Goal: Contribute content

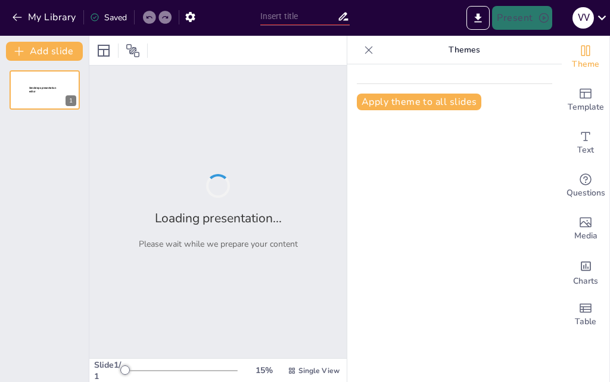
type input "Valores: El Norte en Nuestro Viaje de Vida"
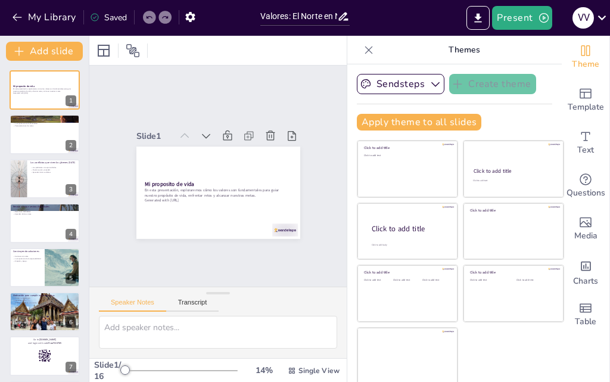
checkbox input "true"
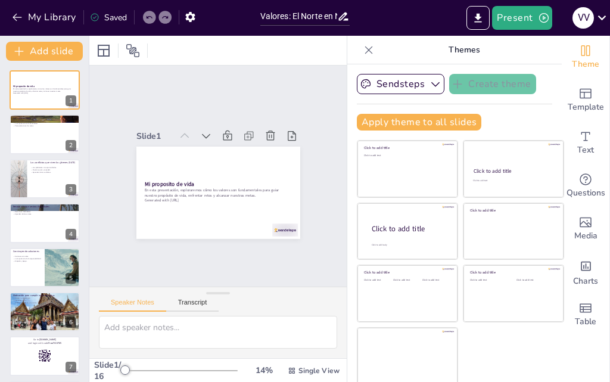
checkbox input "true"
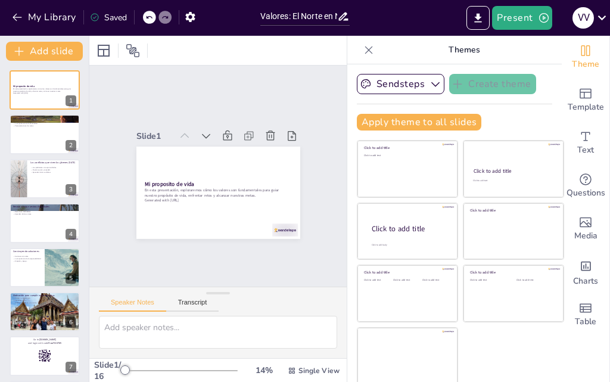
checkbox input "true"
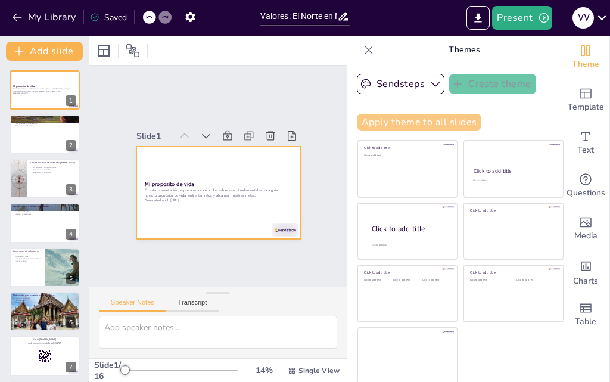
checkbox input "true"
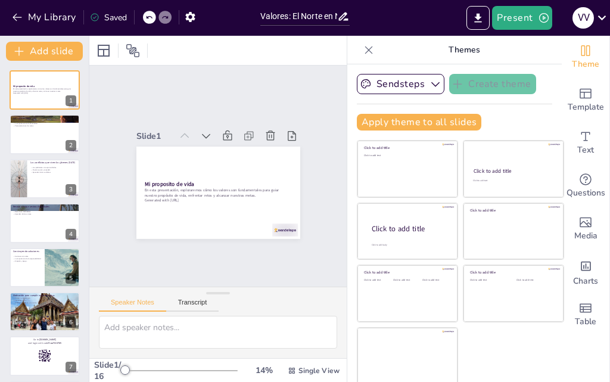
checkbox input "true"
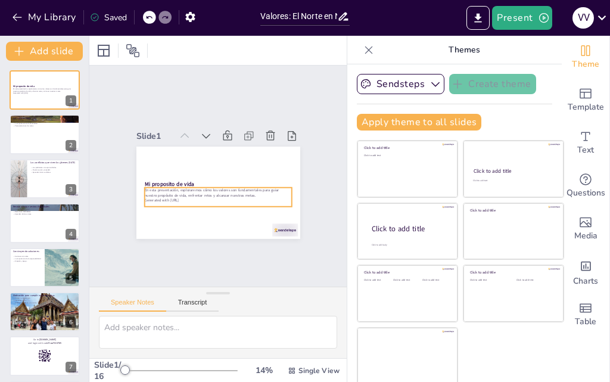
checkbox input "true"
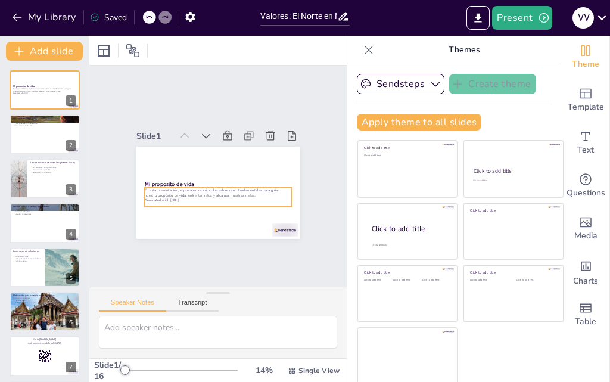
checkbox input "true"
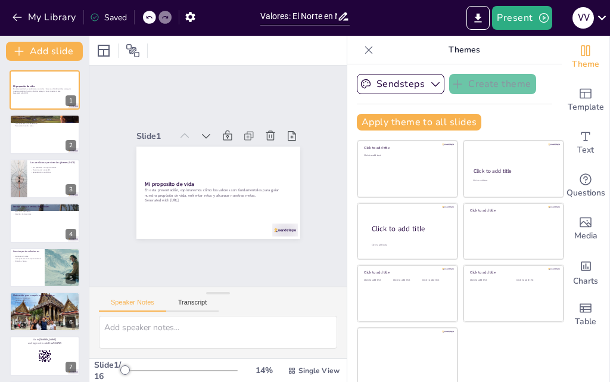
checkbox input "true"
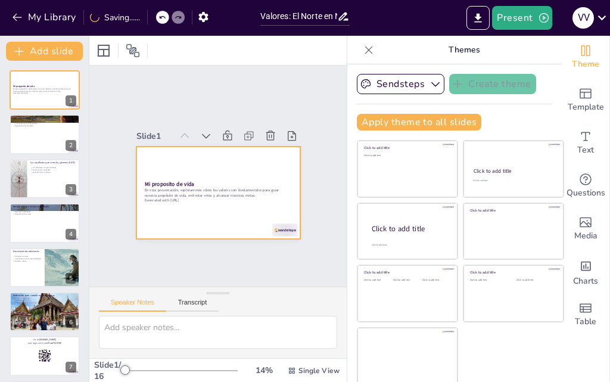
checkbox input "true"
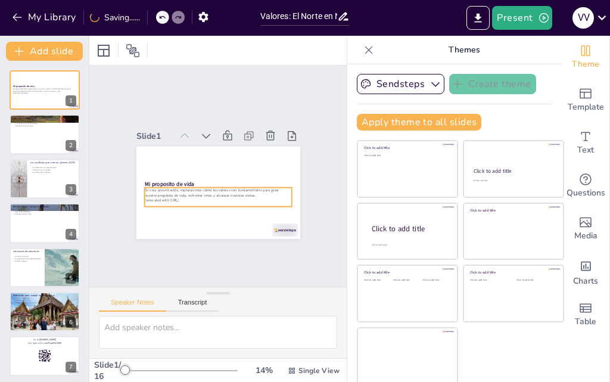
checkbox input "true"
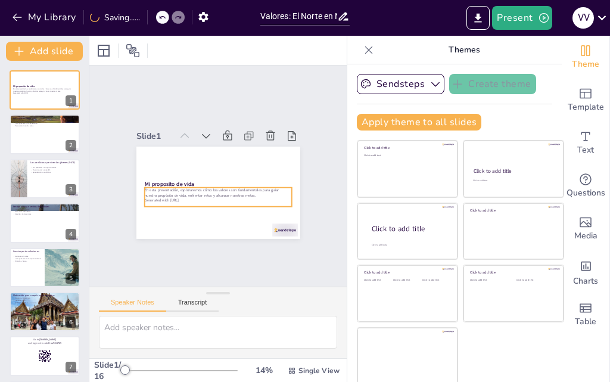
scroll to position [60, 0]
checkbox input "true"
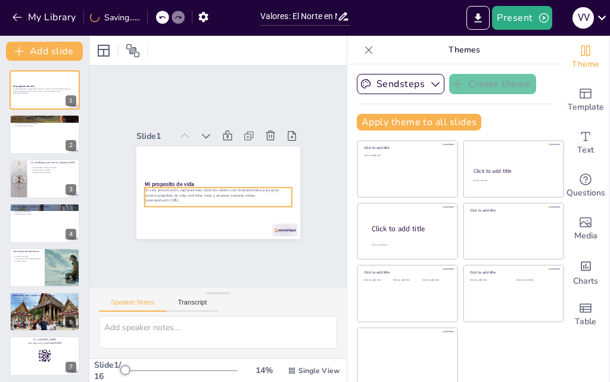
checkbox input "true"
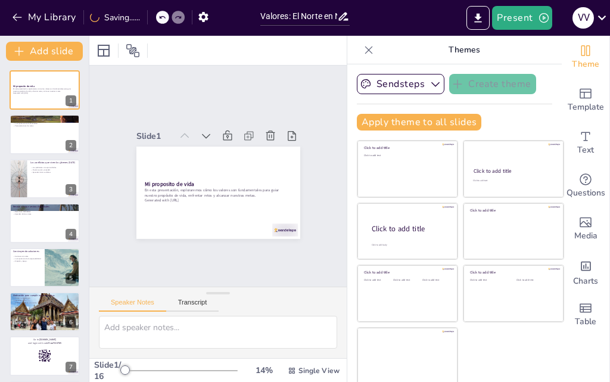
checkbox input "true"
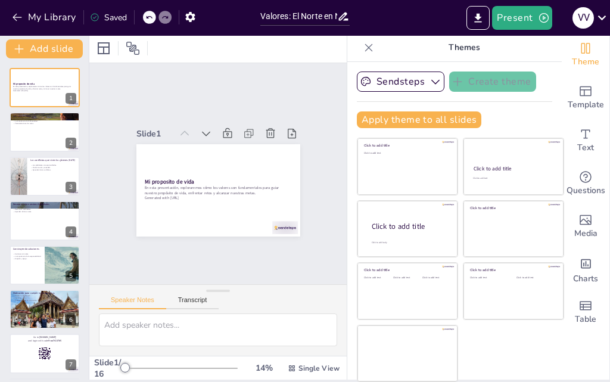
scroll to position [67, 0]
checkbox input "true"
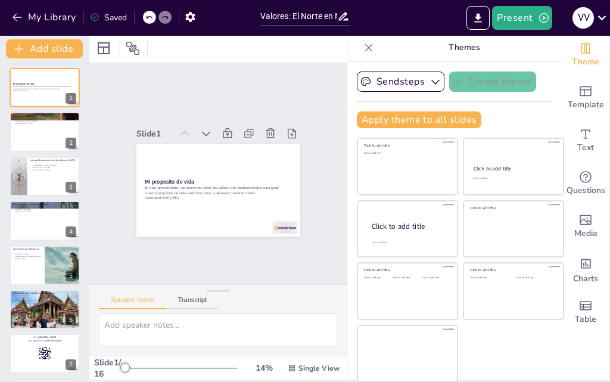
checkbox input "true"
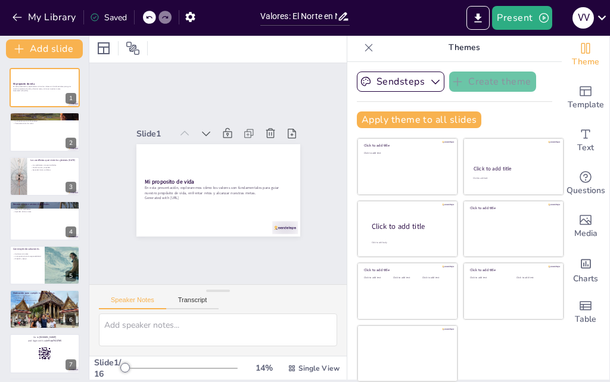
checkbox input "true"
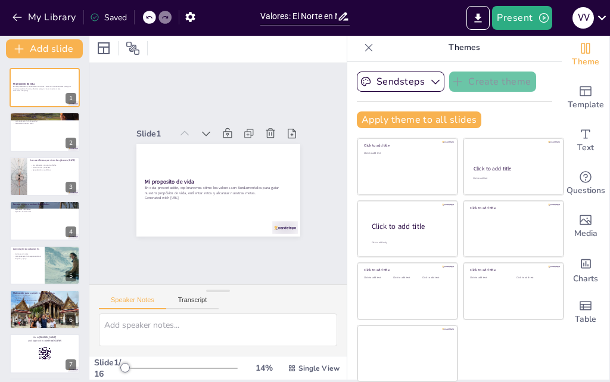
checkbox input "true"
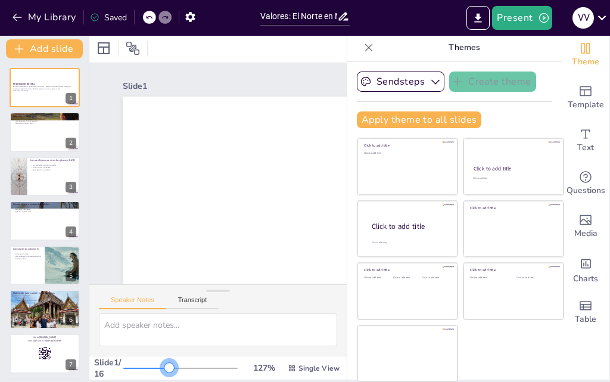
checkbox input "true"
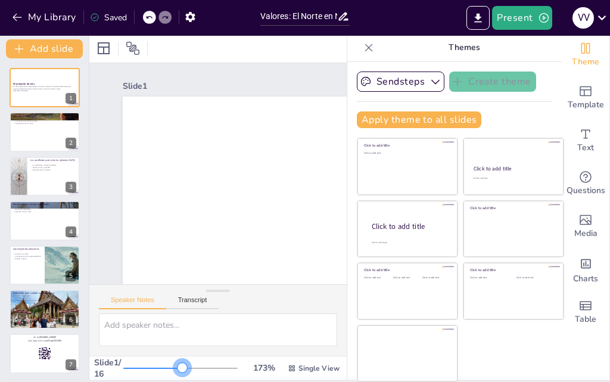
checkbox input "true"
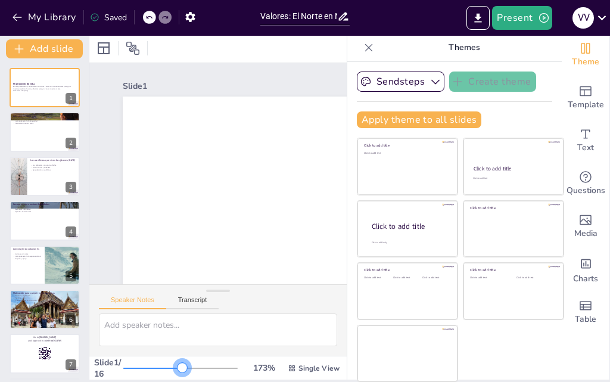
scroll to position [29, 0]
checkbox input "true"
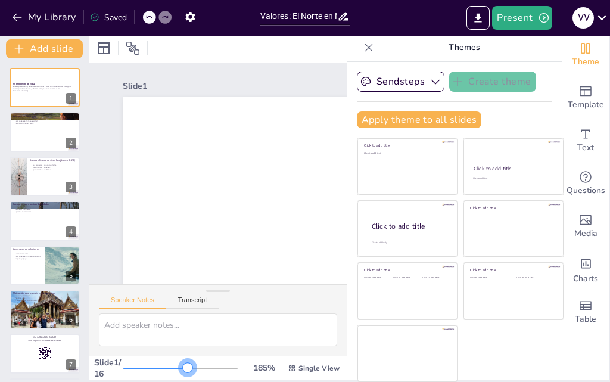
checkbox input "true"
drag, startPoint x: 105, startPoint y: 329, endPoint x: 169, endPoint y: 335, distance: 63.3
click at [169, 357] on div "Slide 1 / 16 185 % Single View" at bounding box center [217, 368] width 257 height 23
checkbox input "true"
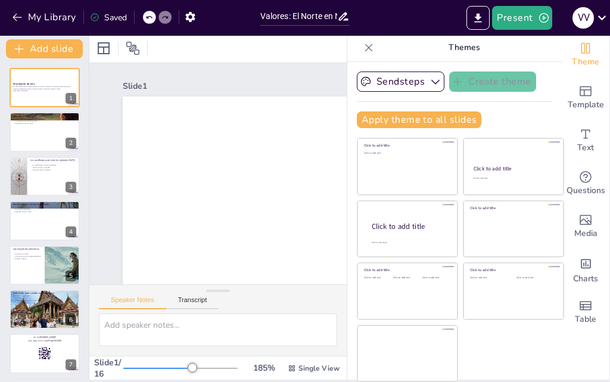
checkbox input "true"
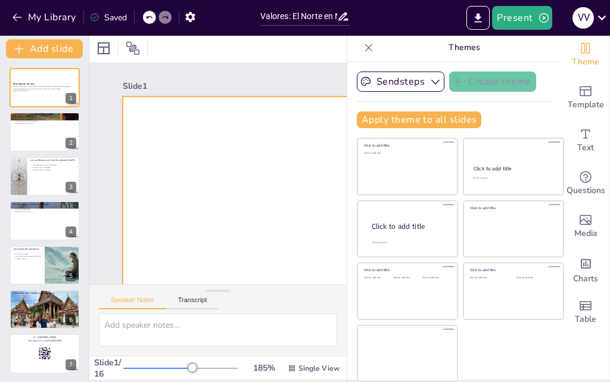
scroll to position [67, 0]
checkbox input "true"
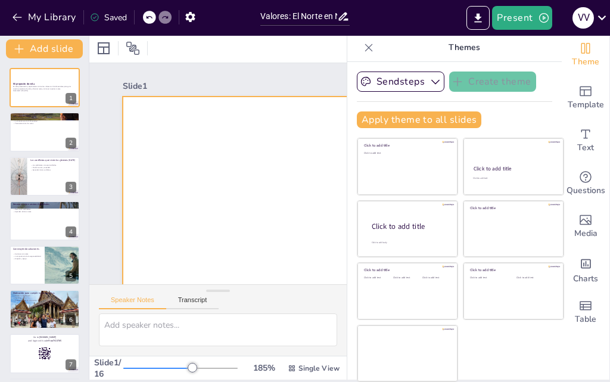
checkbox input "true"
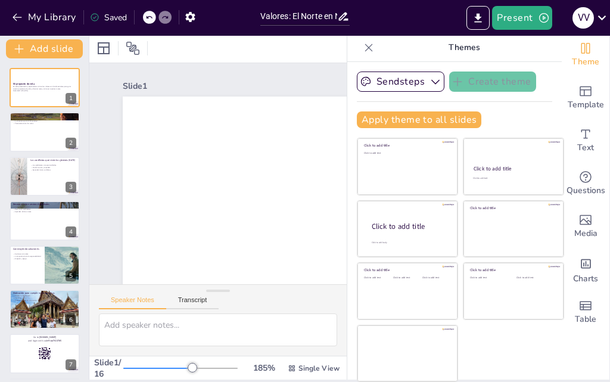
checkbox input "true"
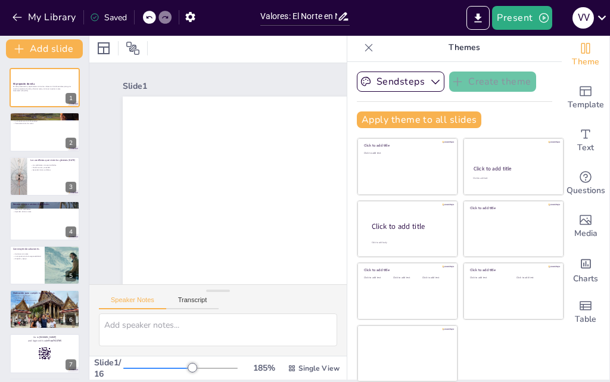
drag, startPoint x: 164, startPoint y: 323, endPoint x: 85, endPoint y: 244, distance: 111.6
click at [123, 358] on div "185 % Single View" at bounding box center [232, 367] width 219 height 19
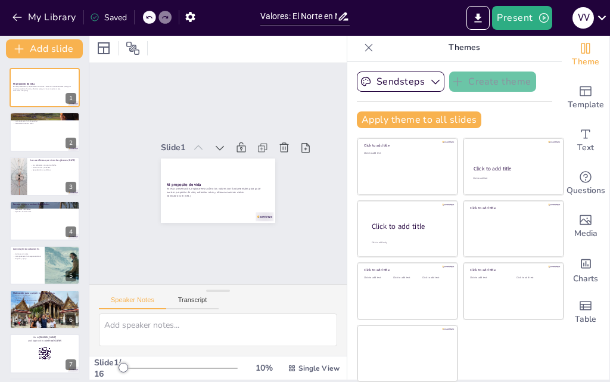
checkbox input "true"
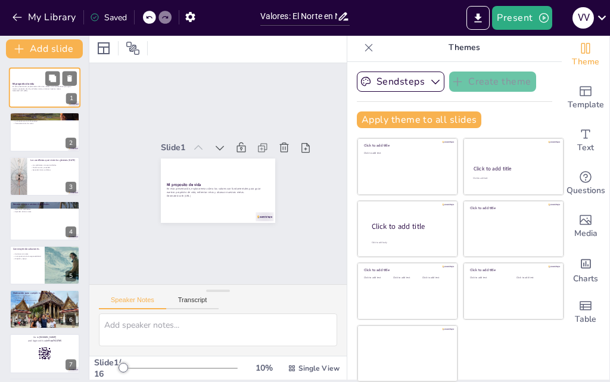
checkbox input "true"
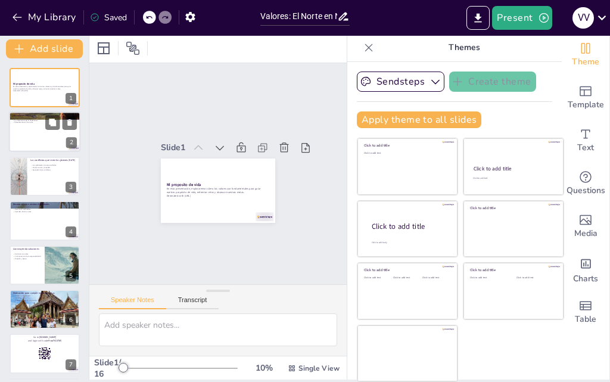
checkbox input "true"
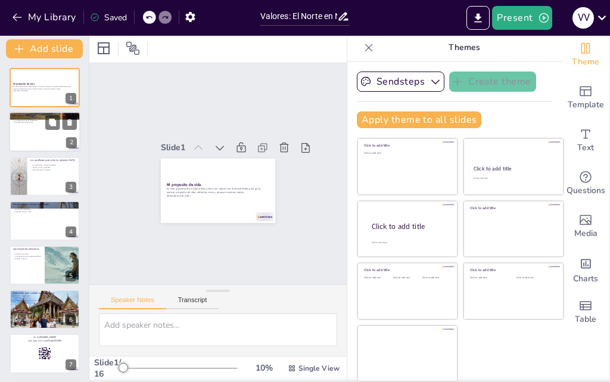
checkbox input "true"
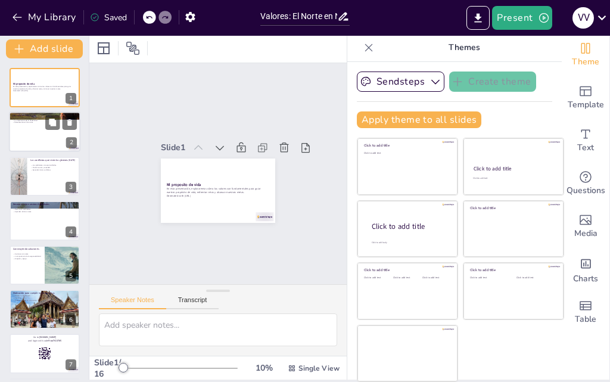
click at [33, 130] on div at bounding box center [44, 132] width 71 height 40
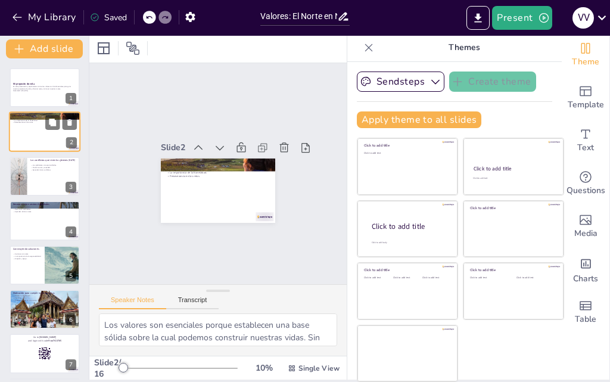
type textarea "Los valores son esenciales porque establecen una base sólida sobre la cual pode…"
checkbox input "true"
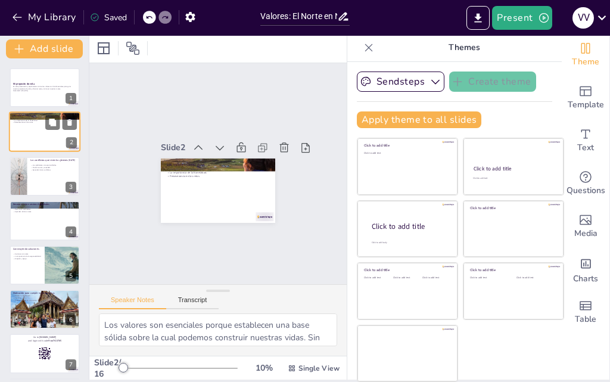
checkbox input "true"
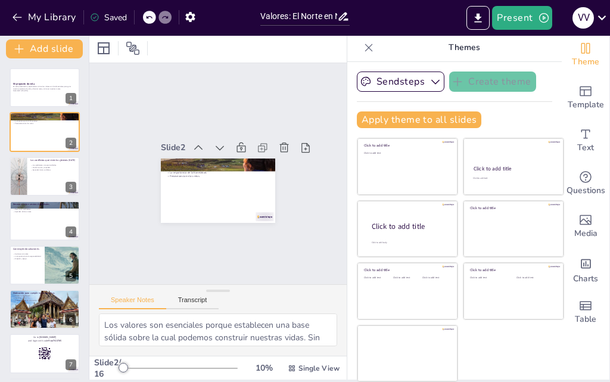
checkbox input "true"
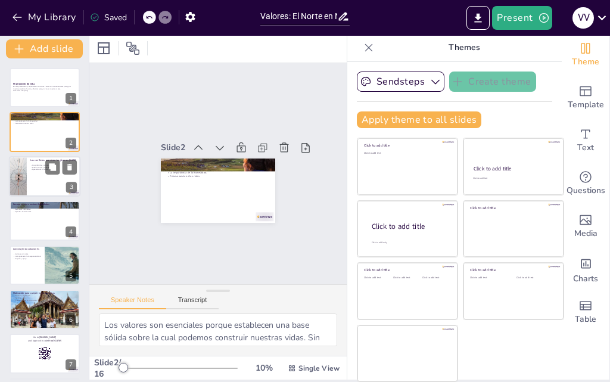
checkbox input "true"
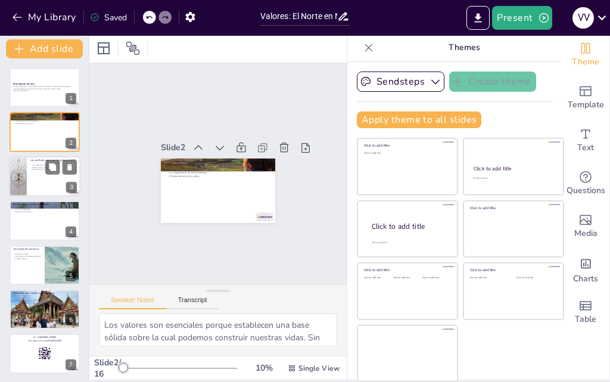
checkbox input "true"
click at [27, 172] on div at bounding box center [44, 176] width 71 height 40
type textarea "Los problemas que enfrentamos pueden verse como oportunidades para crecer y apr…"
checkbox input "true"
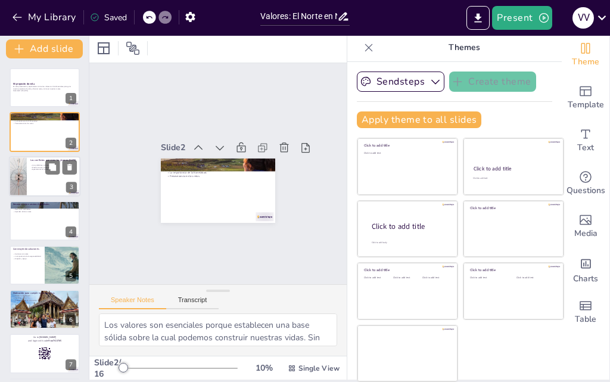
checkbox input "true"
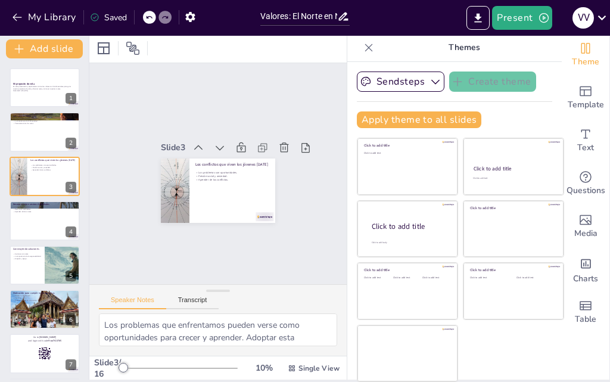
checkbox input "true"
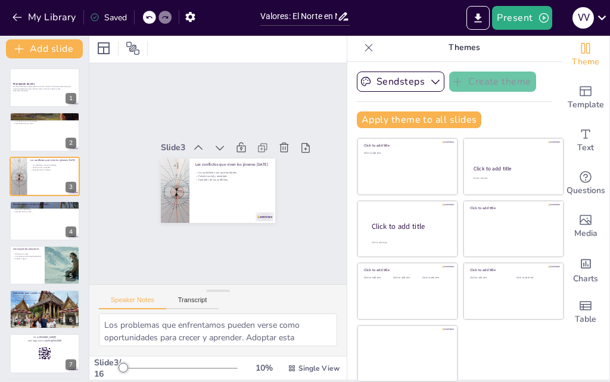
checkbox input "true"
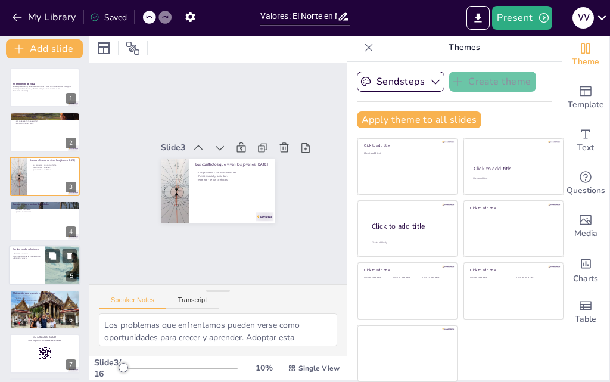
checkbox input "true"
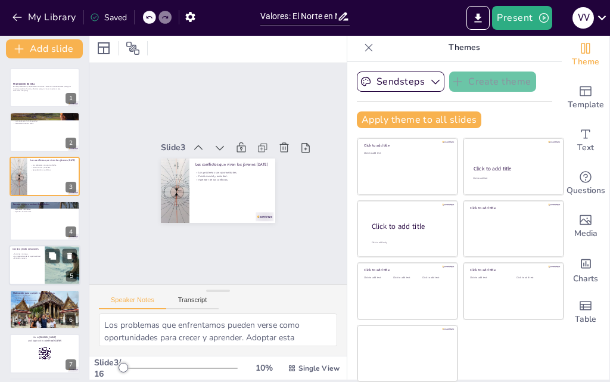
checkbox input "true"
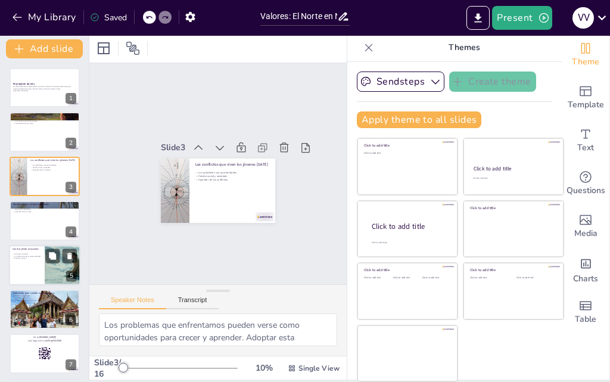
click at [27, 251] on div "Construyendo soluciones" at bounding box center [27, 249] width 29 height 5
type textarea "Tomar acciones concretas es esencial para avanzar hacia nuestras metas. Sin un …"
checkbox input "true"
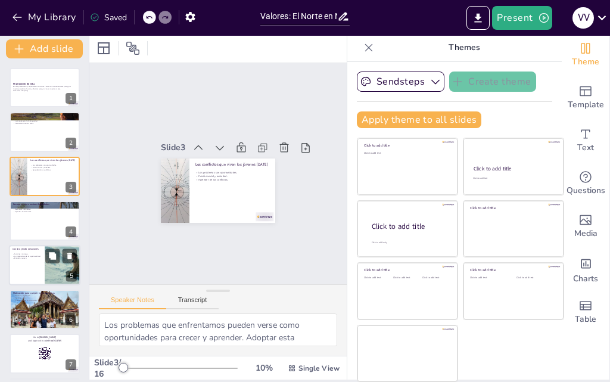
checkbox input "true"
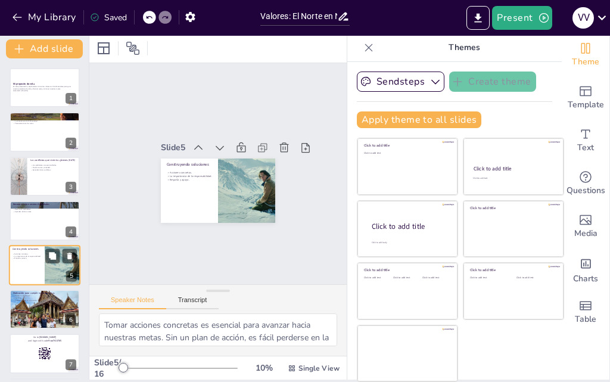
checkbox input "true"
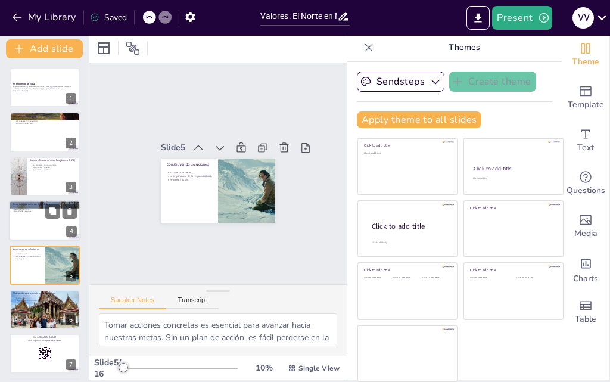
checkbox input "true"
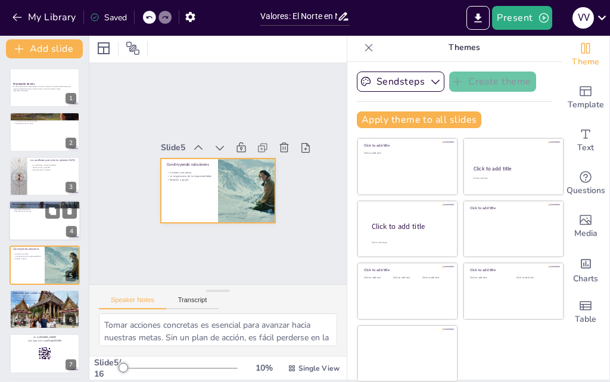
scroll to position [46, 0]
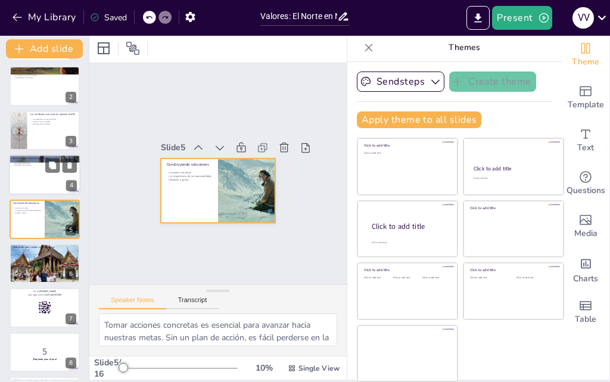
checkbox input "true"
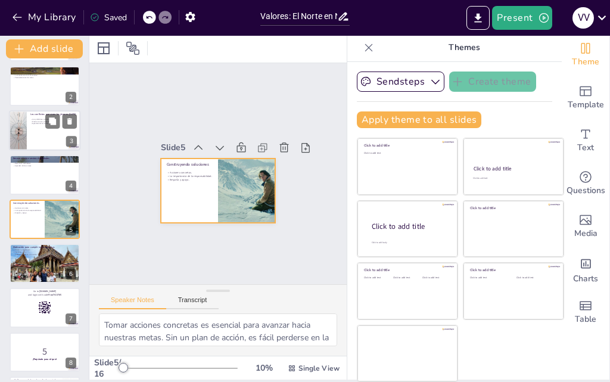
checkbox input "true"
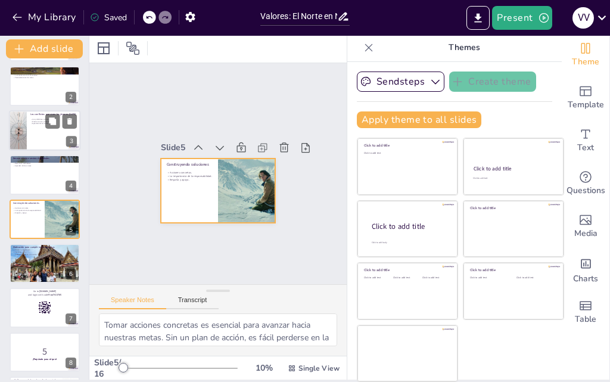
checkbox input "true"
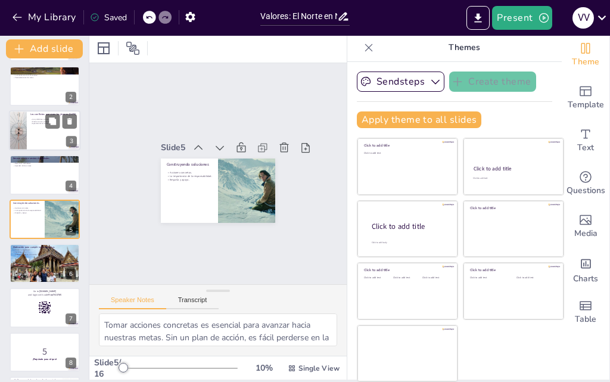
scroll to position [67, 0]
click at [26, 171] on div at bounding box center [44, 174] width 71 height 40
